Goal: Find specific page/section: Find specific page/section

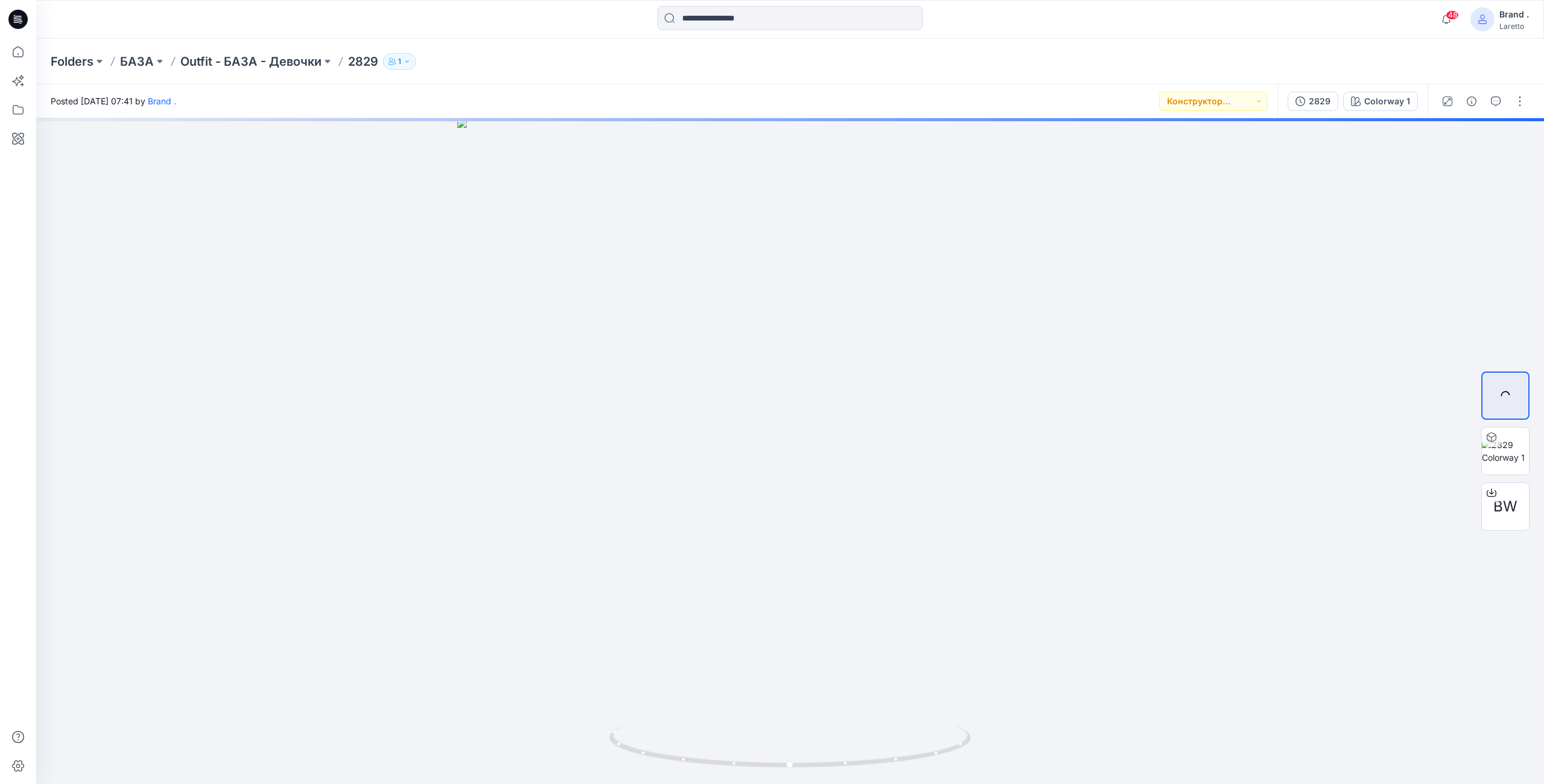
drag, startPoint x: 19, startPoint y: 17, endPoint x: 317, endPoint y: 169, distance: 334.5
click at [19, 19] on icon at bounding box center [18, 19] width 19 height 39
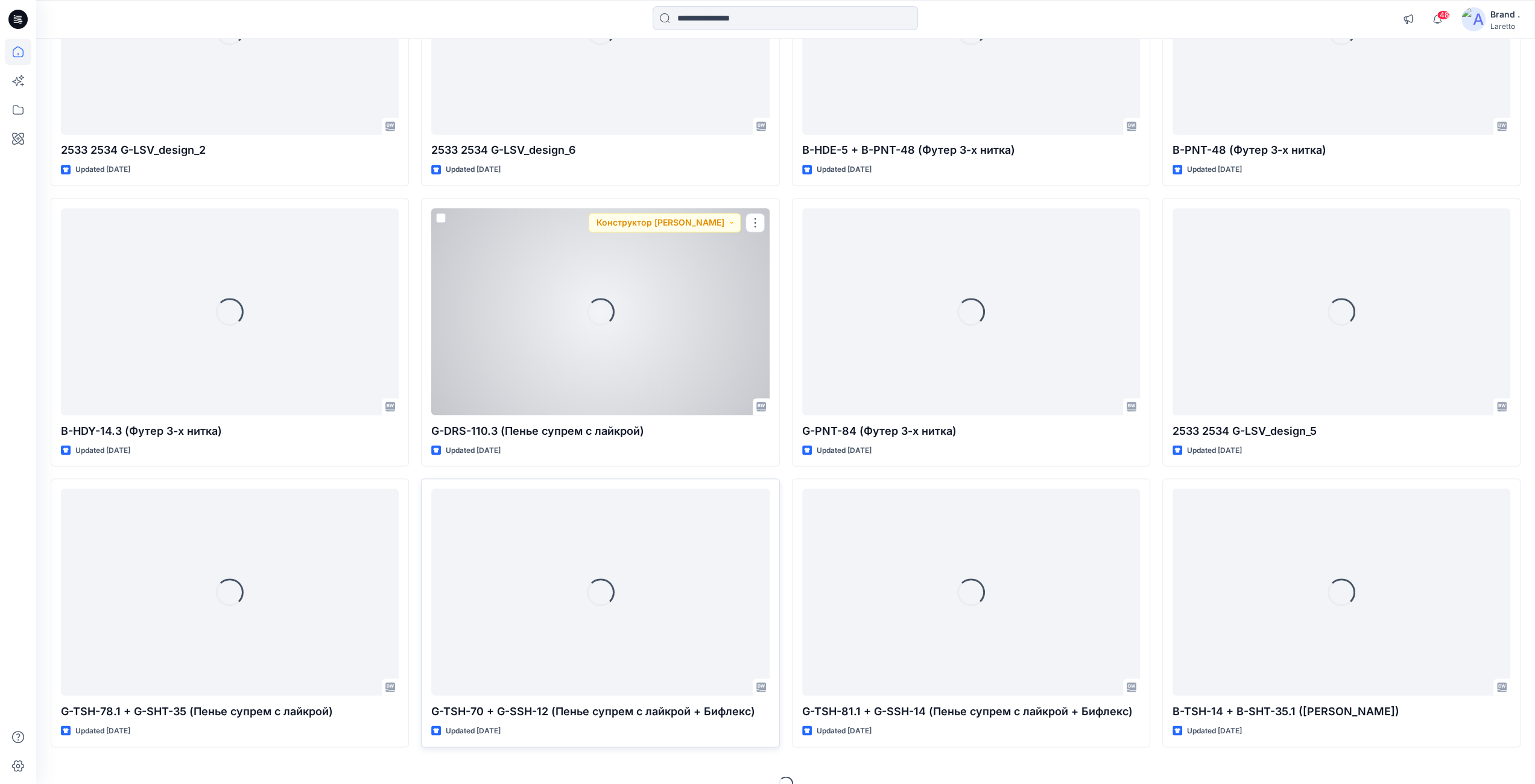
scroll to position [1992, 0]
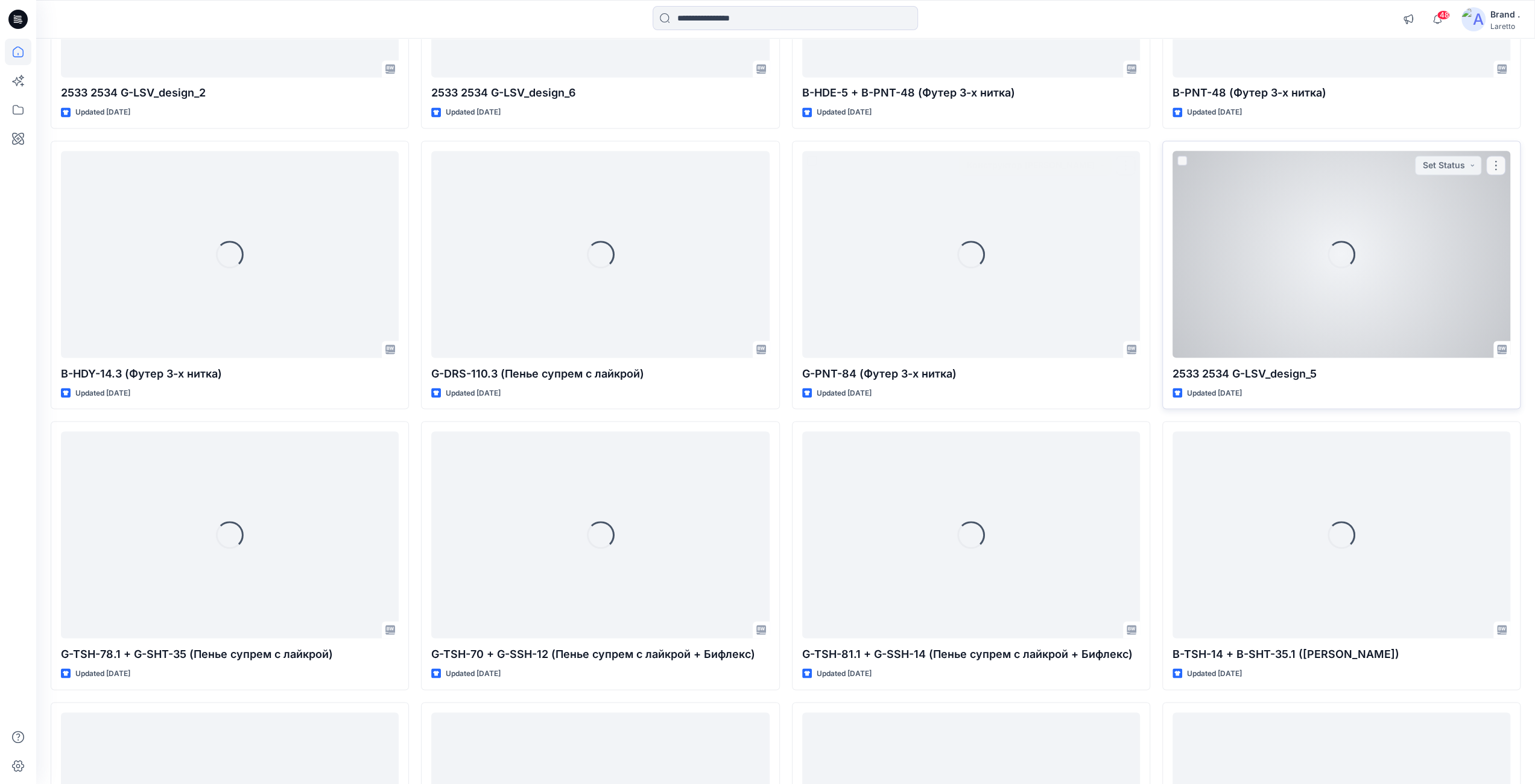
click at [1244, 358] on div "Loading..." at bounding box center [1341, 254] width 338 height 207
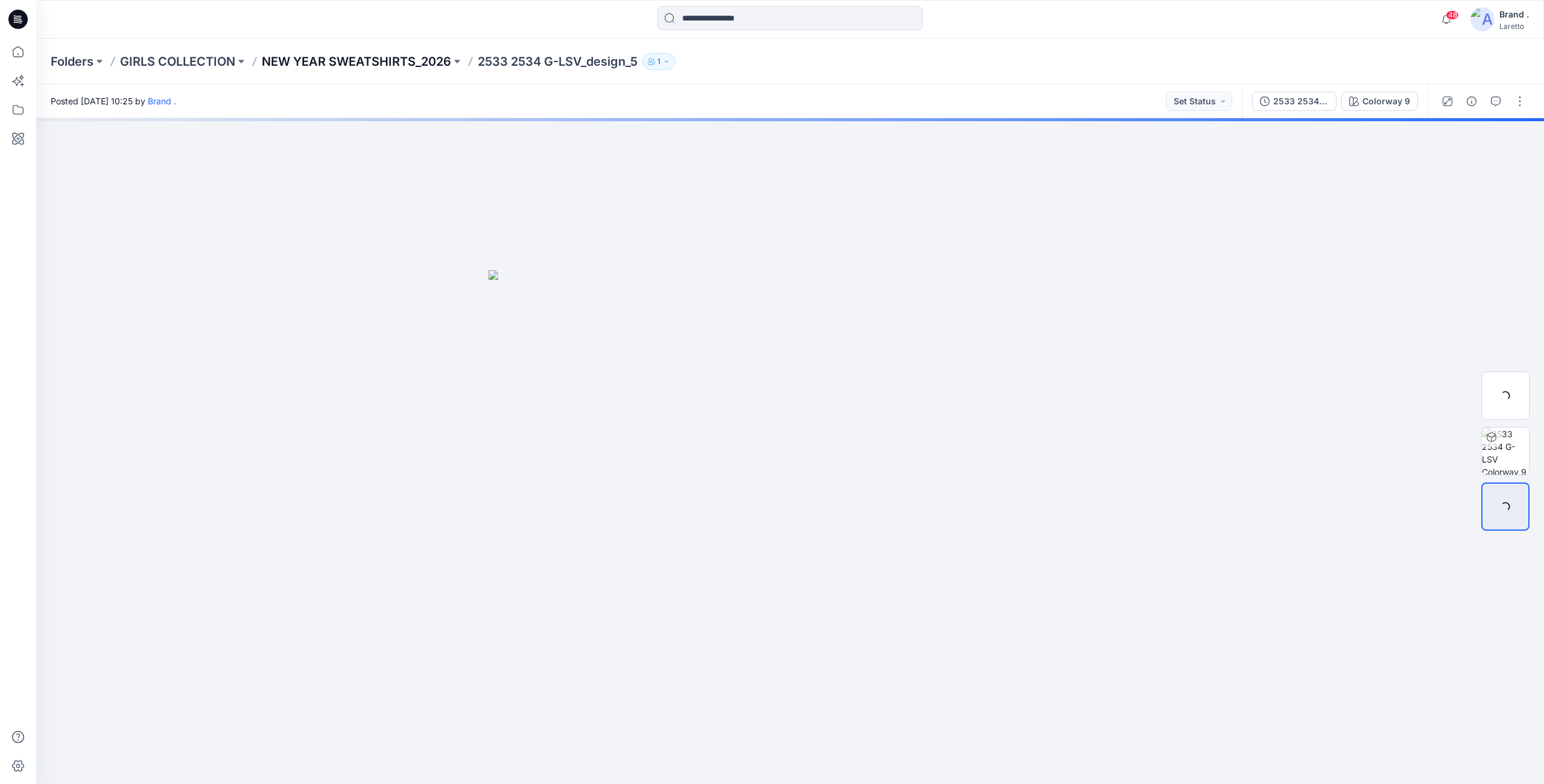
click at [401, 62] on p "NEW YEAR SWEATSHIRTS_2026" at bounding box center [355, 61] width 189 height 17
